Goal: Navigation & Orientation: Go to known website

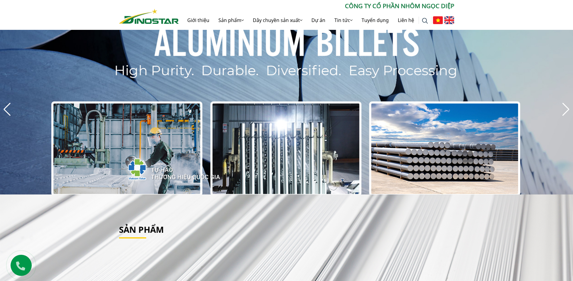
click at [448, 21] on img at bounding box center [449, 20] width 10 height 8
